Goal: Information Seeking & Learning: Learn about a topic

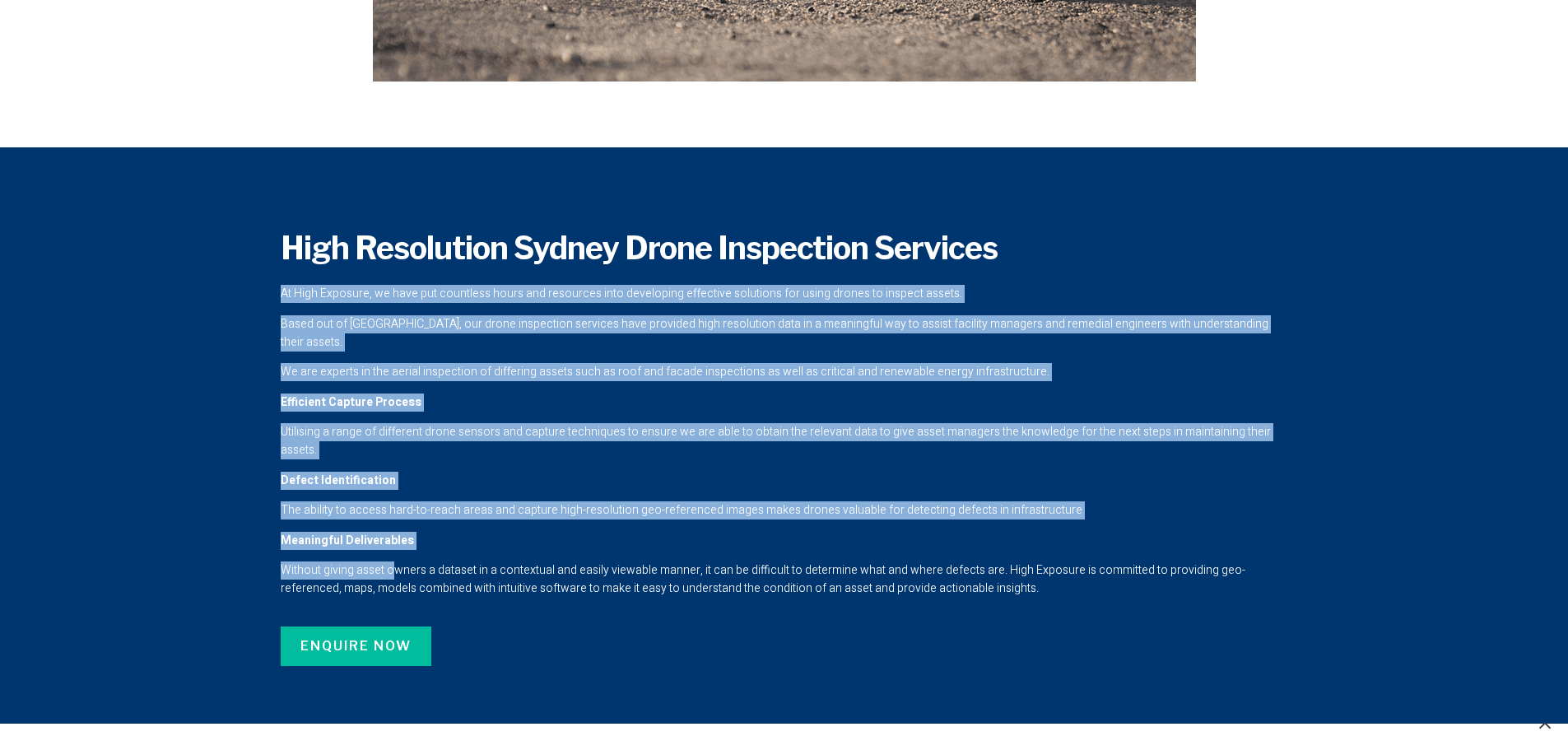
drag, startPoint x: 278, startPoint y: 287, endPoint x: 390, endPoint y: 557, distance: 292.3
click at [390, 557] on div "High Resolution Sydney Drone Inspection Services At High Exposure, we have put …" at bounding box center [784, 447] width 1053 height 484
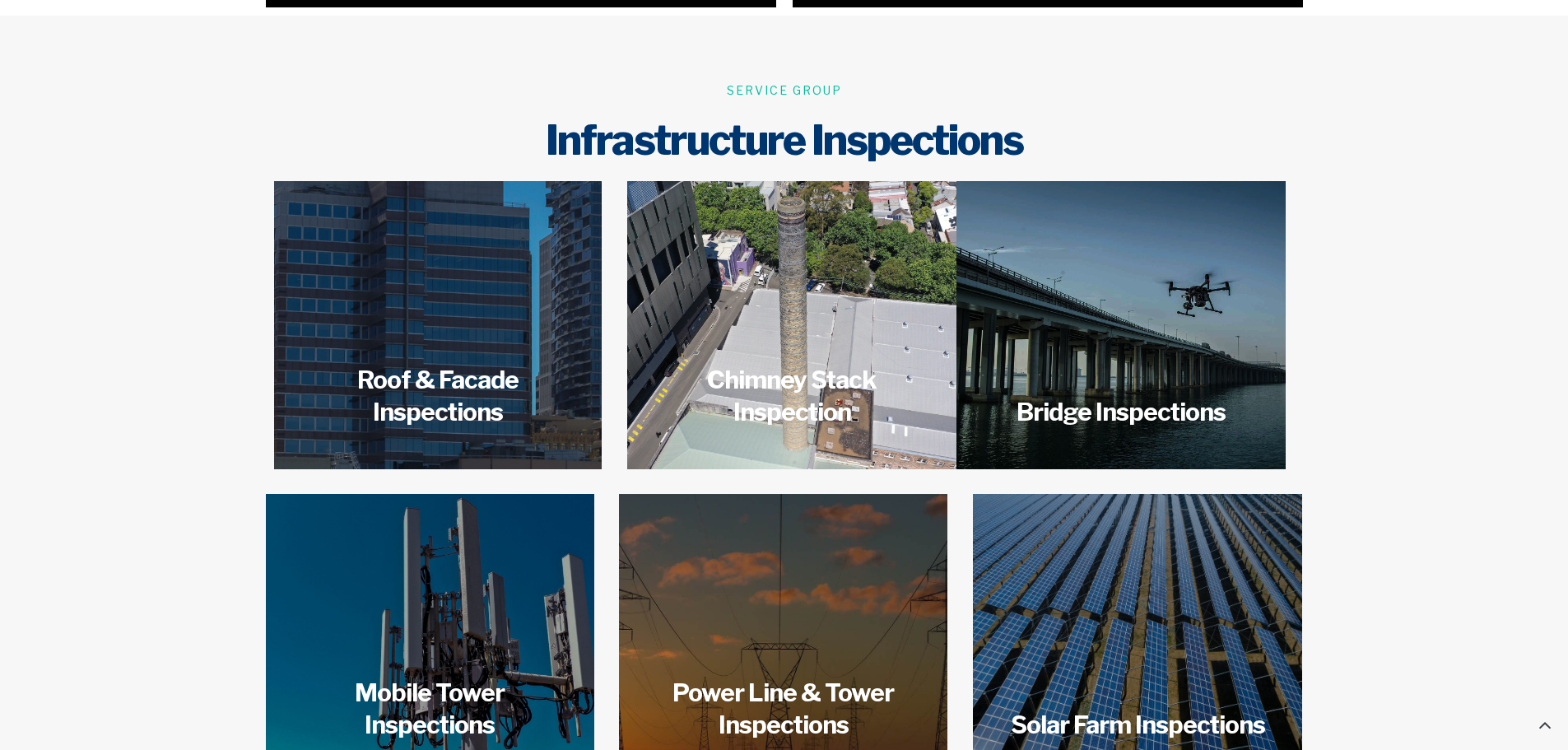
scroll to position [2387, 0]
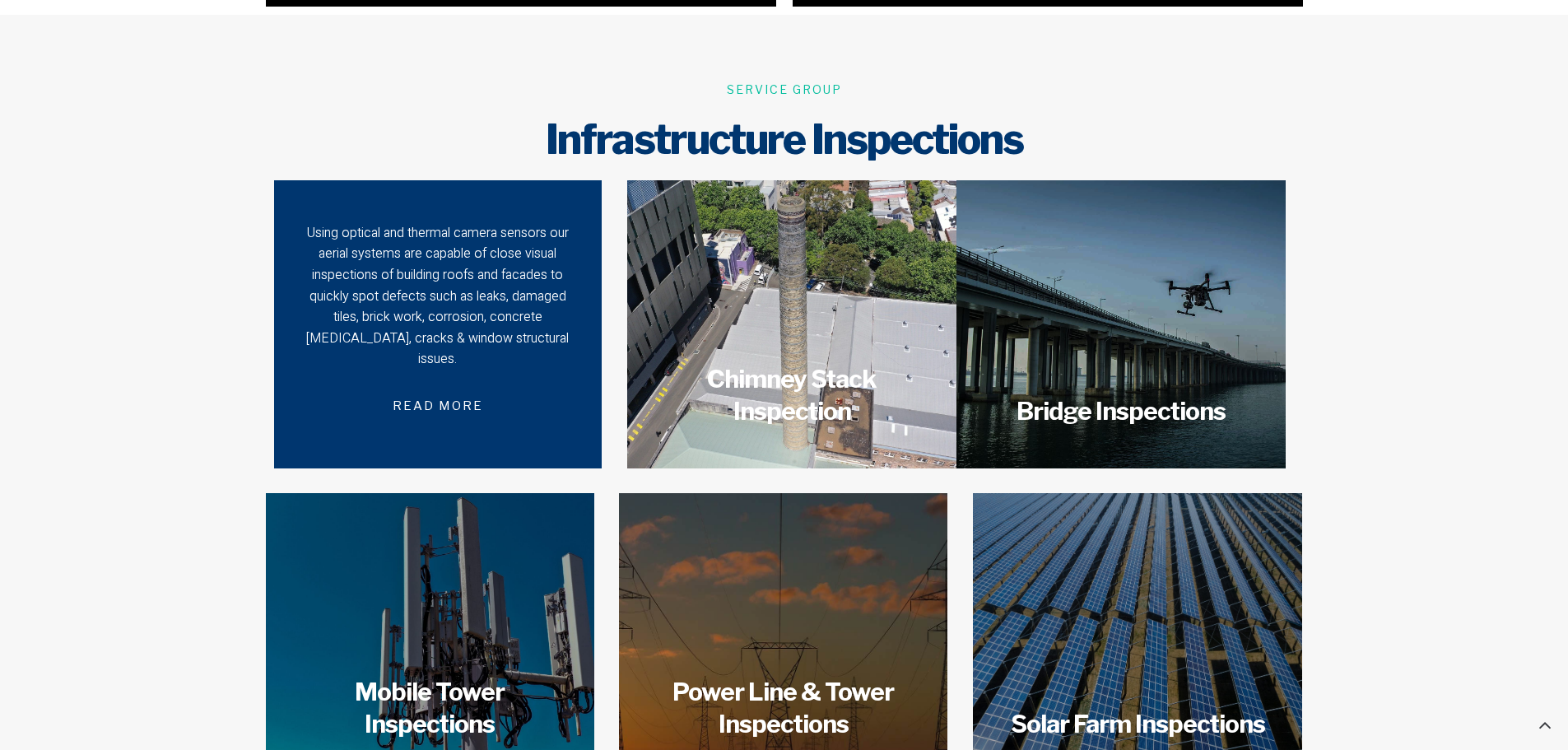
click at [373, 283] on div "Using optical and thermal camera sensors our aerial systems are capable of clos…" at bounding box center [438, 296] width 270 height 147
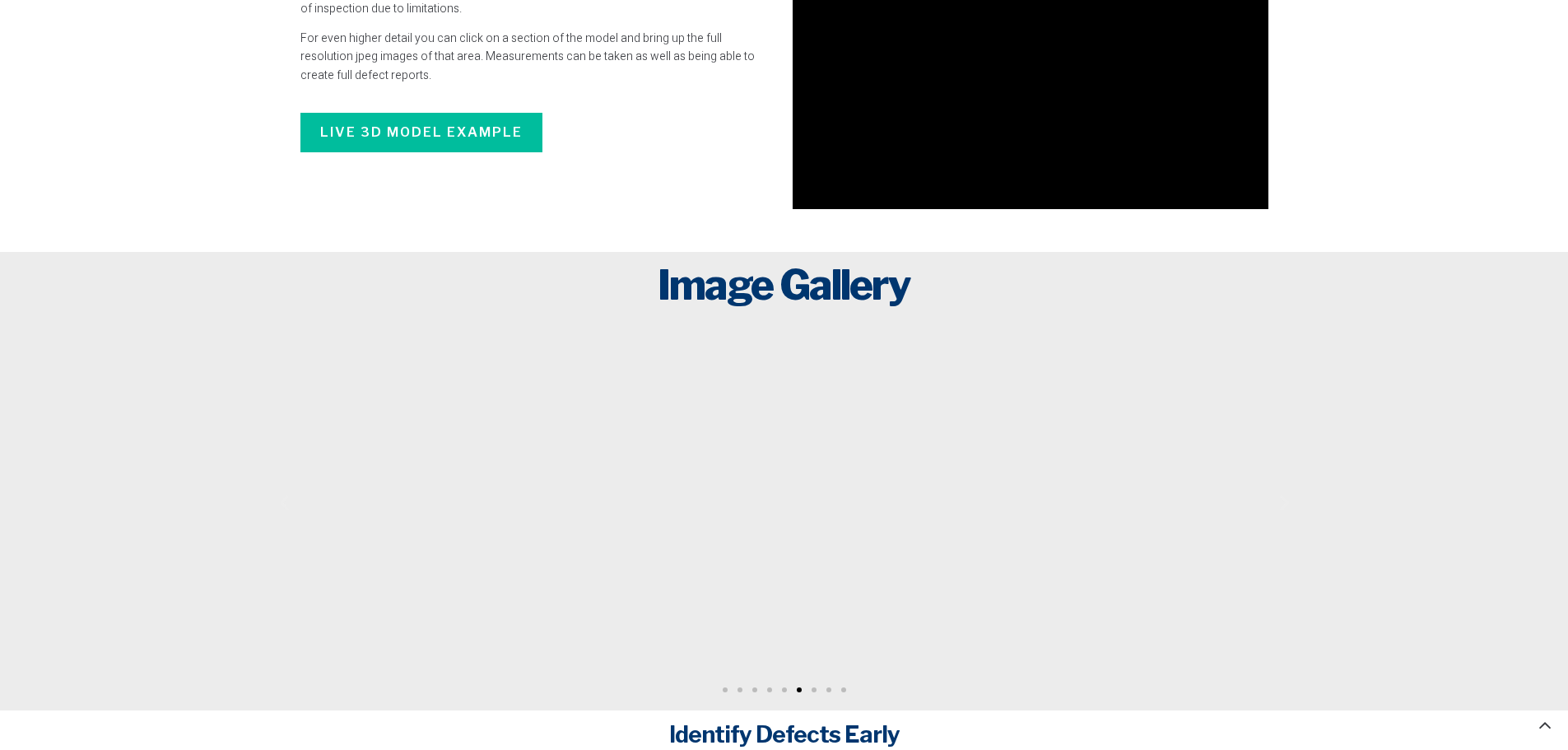
scroll to position [2799, 0]
